Goal: Find specific page/section: Find specific page/section

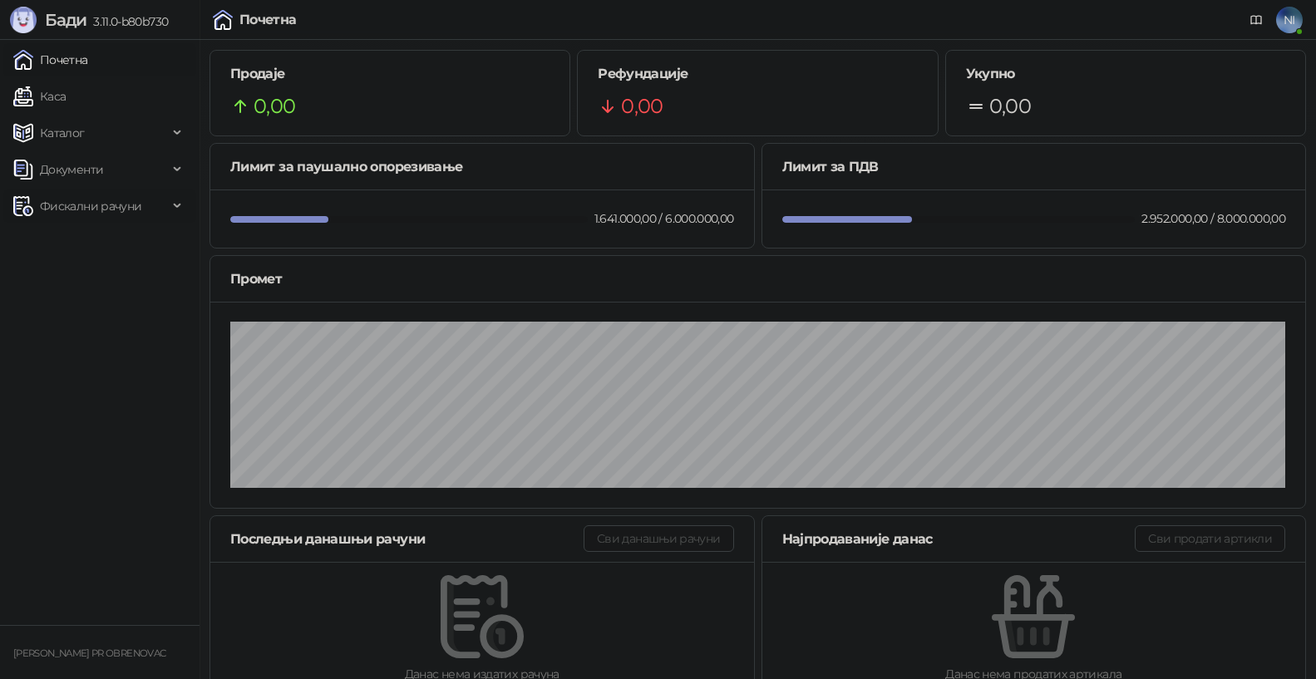
click at [179, 206] on icon at bounding box center [179, 206] width 8 height 0
click at [131, 238] on link "Издати рачуни" at bounding box center [75, 242] width 111 height 33
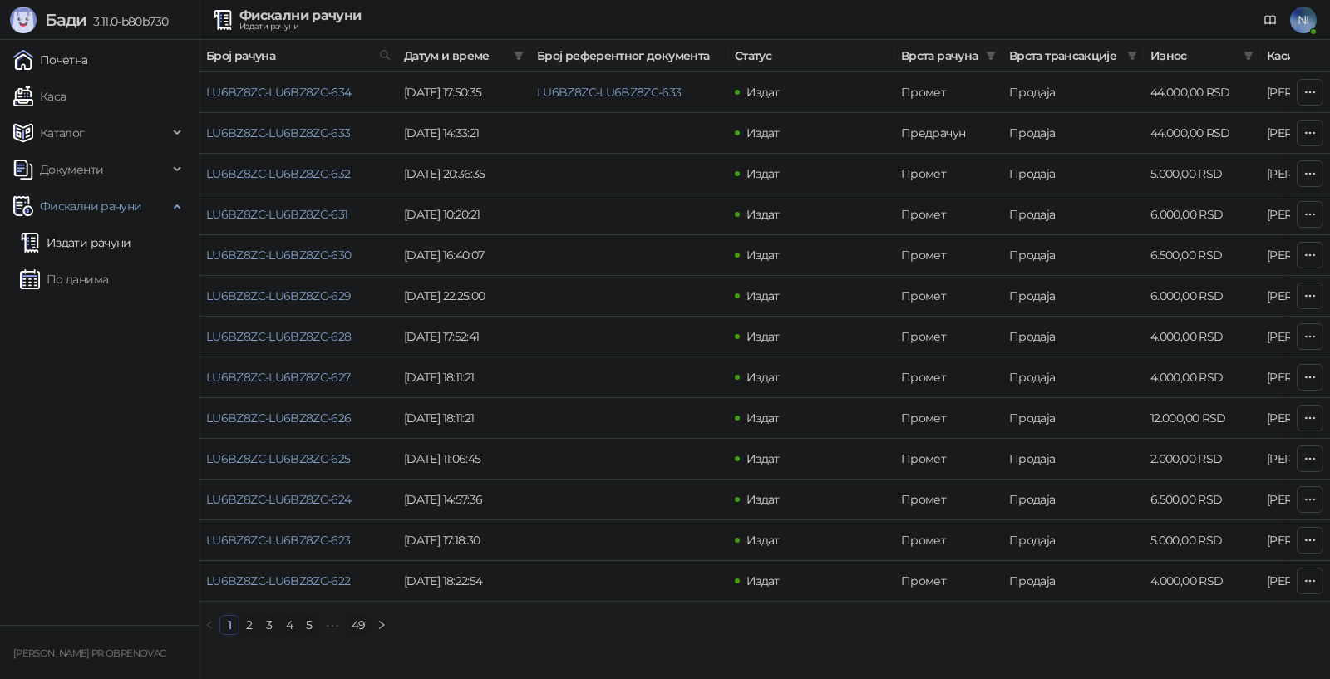
click at [86, 56] on link "Почетна" at bounding box center [50, 59] width 75 height 33
